Goal: Check status: Check status

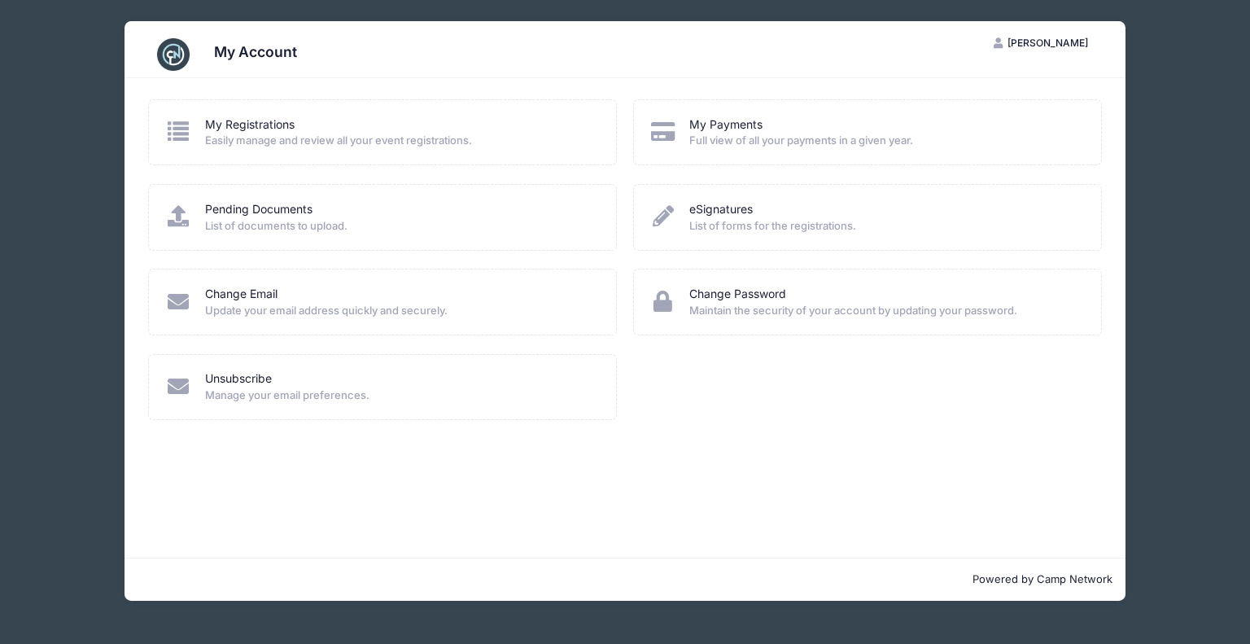
click at [244, 135] on span "Easily manage and review all your event registrations." at bounding box center [400, 141] width 391 height 16
click at [244, 124] on link "My Registrations" at bounding box center [250, 124] width 90 height 17
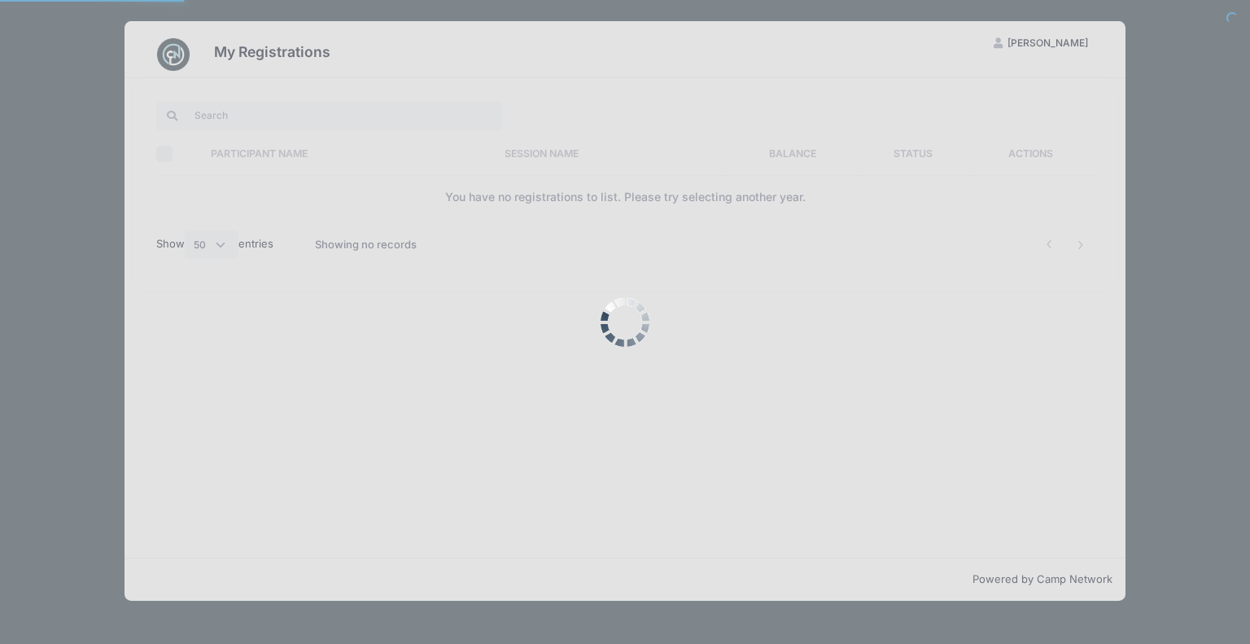
select select "50"
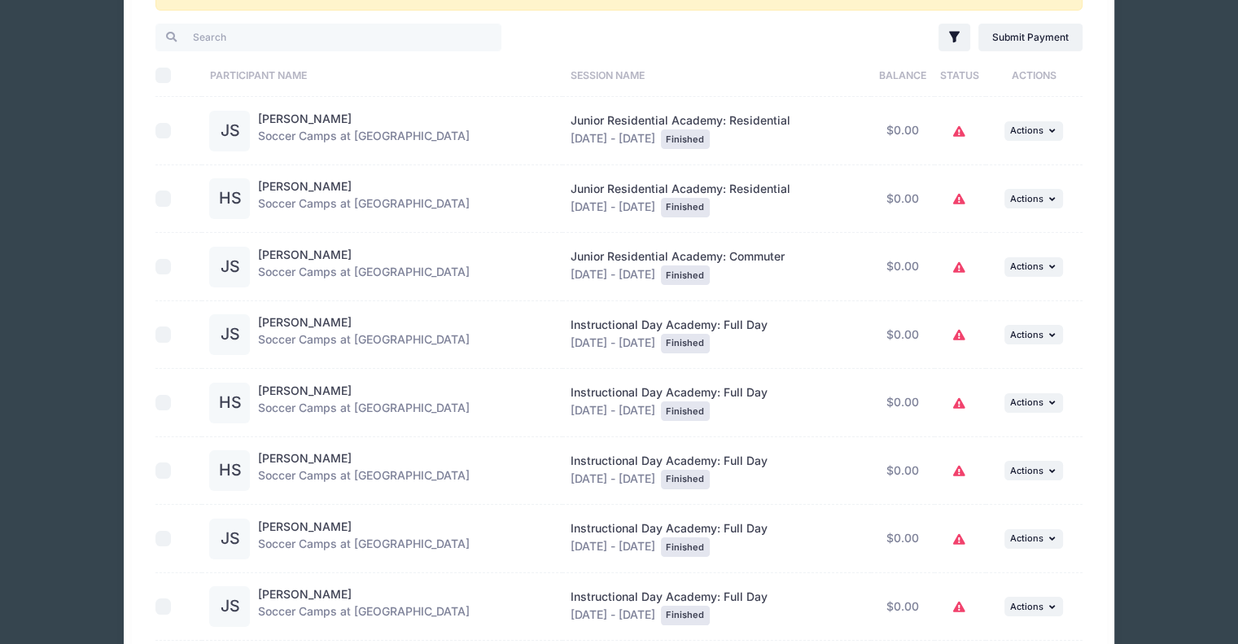
scroll to position [111, 0]
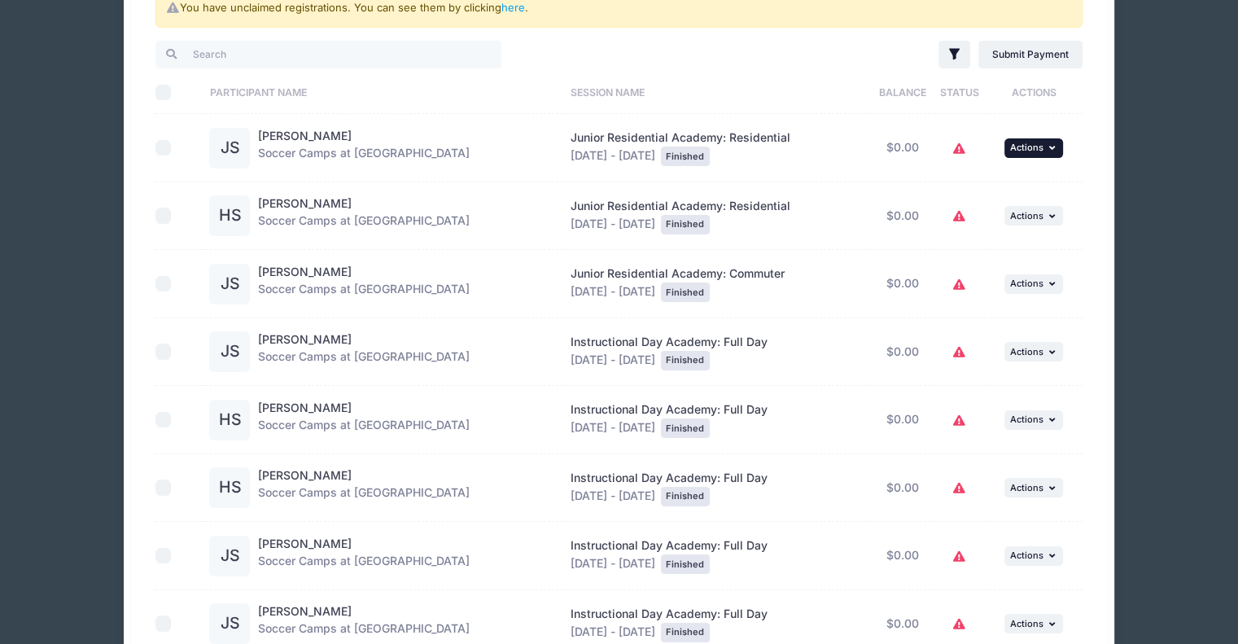
click at [1035, 151] on span "Actions" at bounding box center [1026, 147] width 33 height 11
click at [990, 184] on link "View Registration" at bounding box center [979, 183] width 147 height 31
